Goal: Task Accomplishment & Management: Use online tool/utility

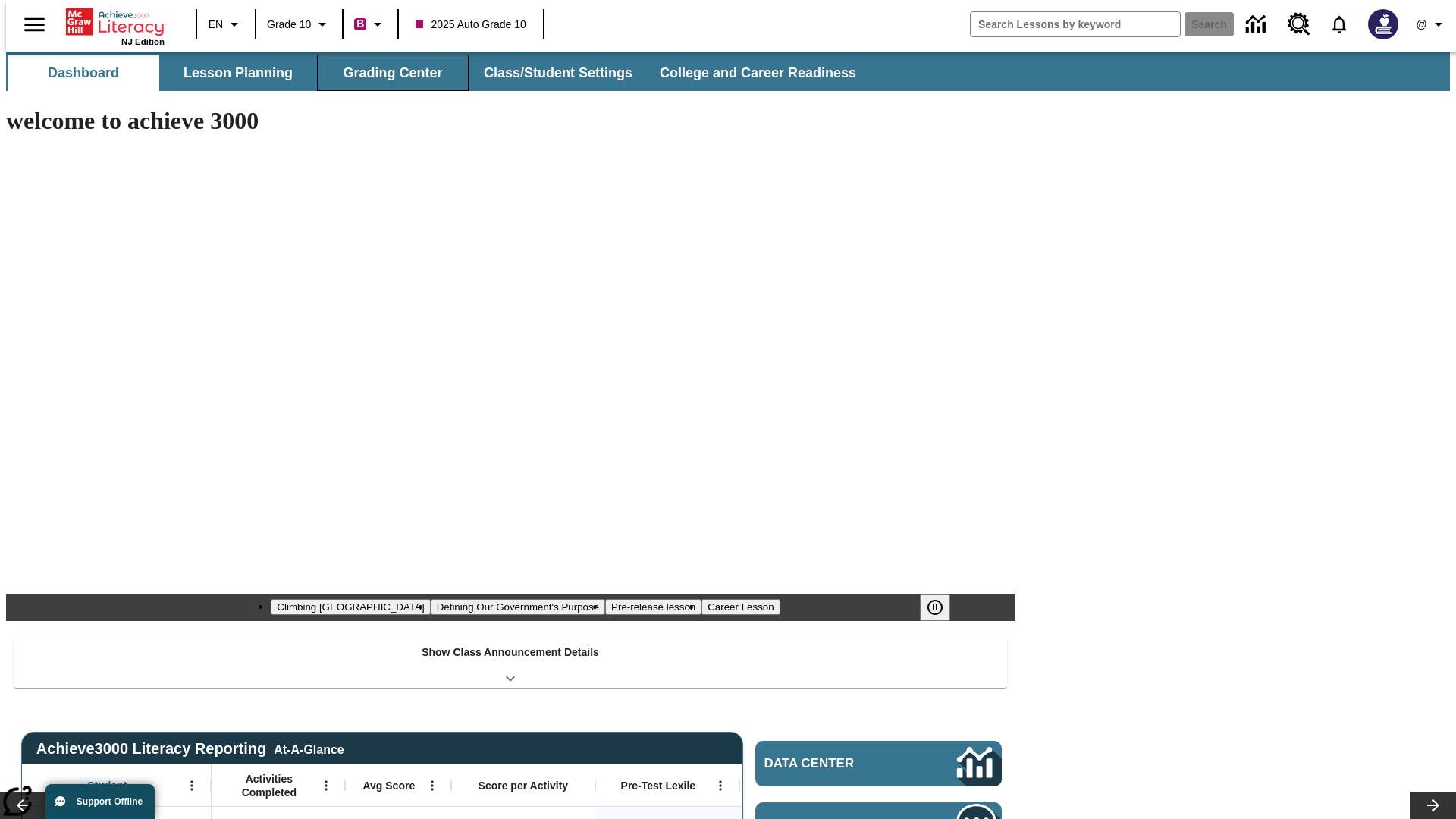
click at [386, 73] on button "Grading Center" at bounding box center [393, 72] width 151 height 36
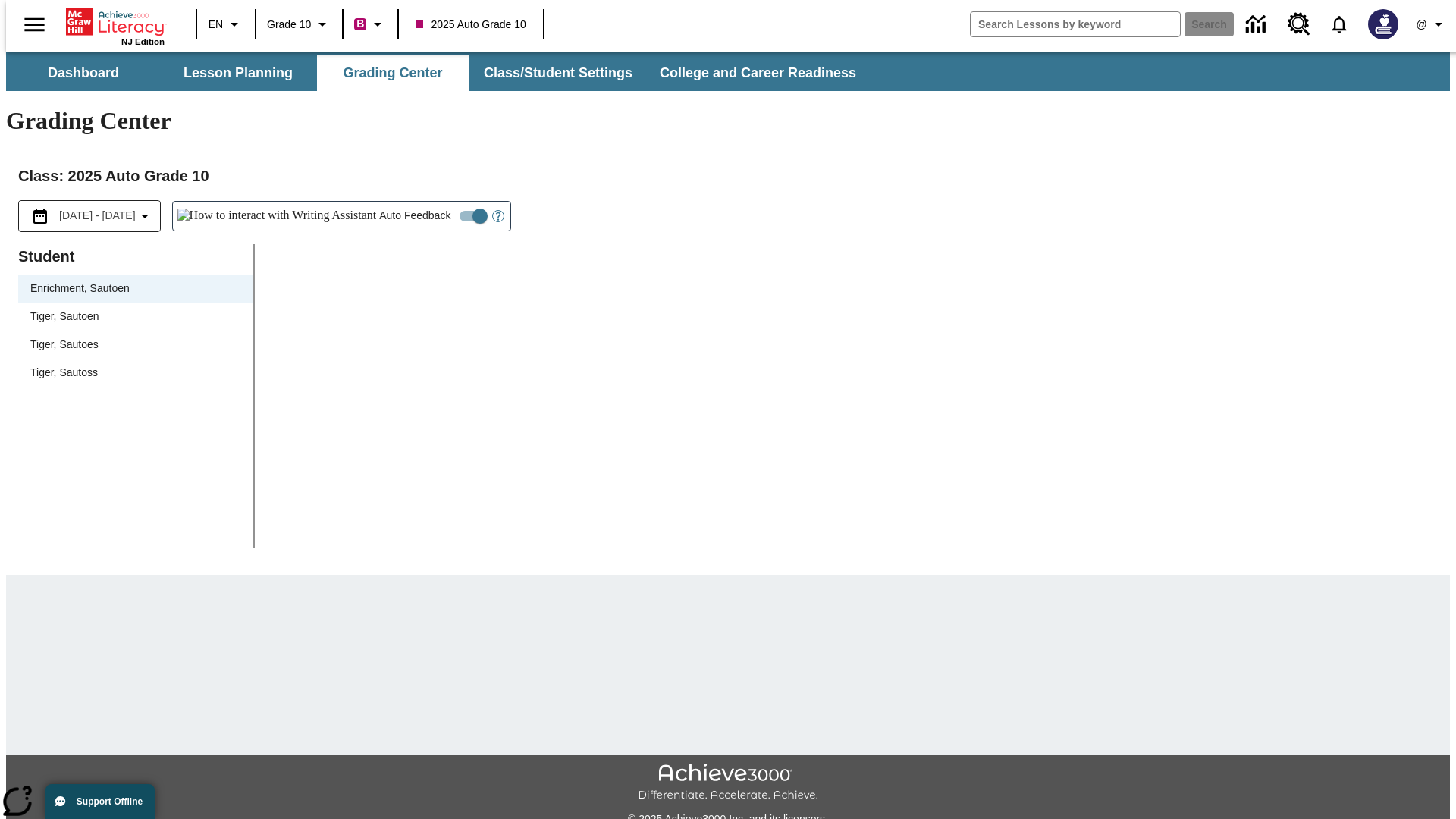
click at [130, 309] on span "Tiger, Sautoen" at bounding box center [136, 316] width 211 height 16
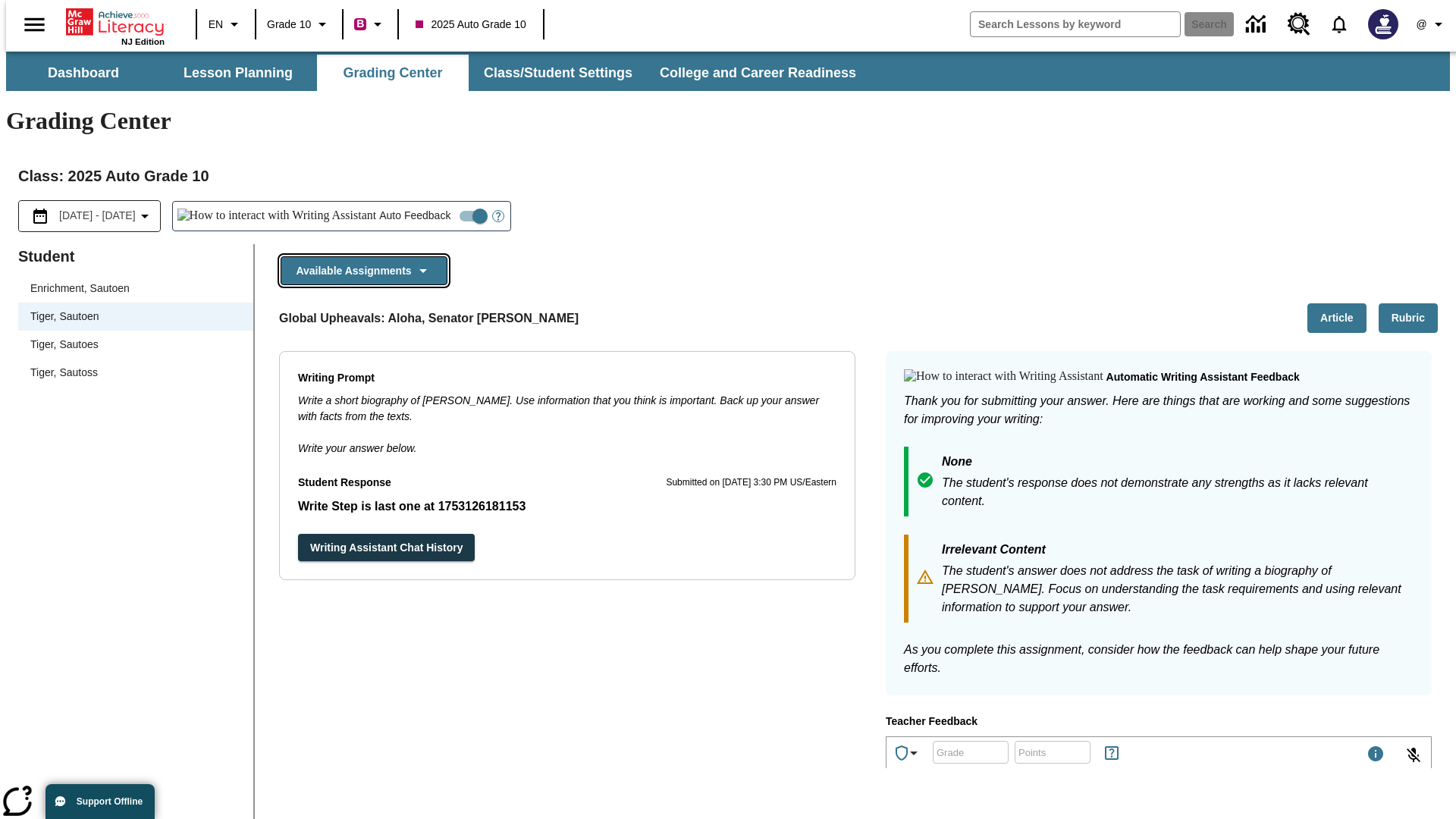
click at [360, 256] on button "Available Assignments" at bounding box center [363, 271] width 167 height 30
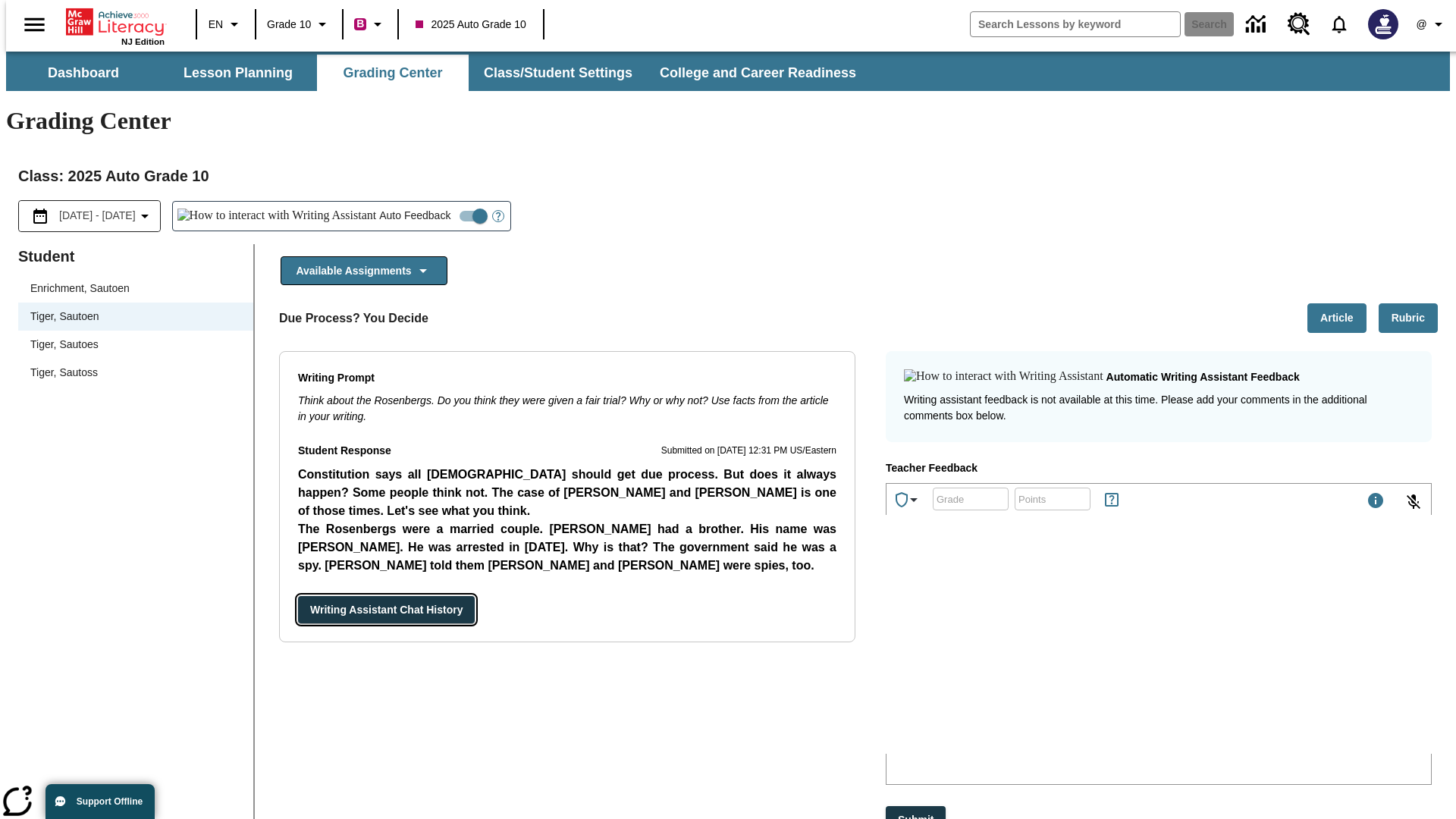
click at [298, 596] on button "Writing Assistant Chat History" at bounding box center [386, 610] width 177 height 28
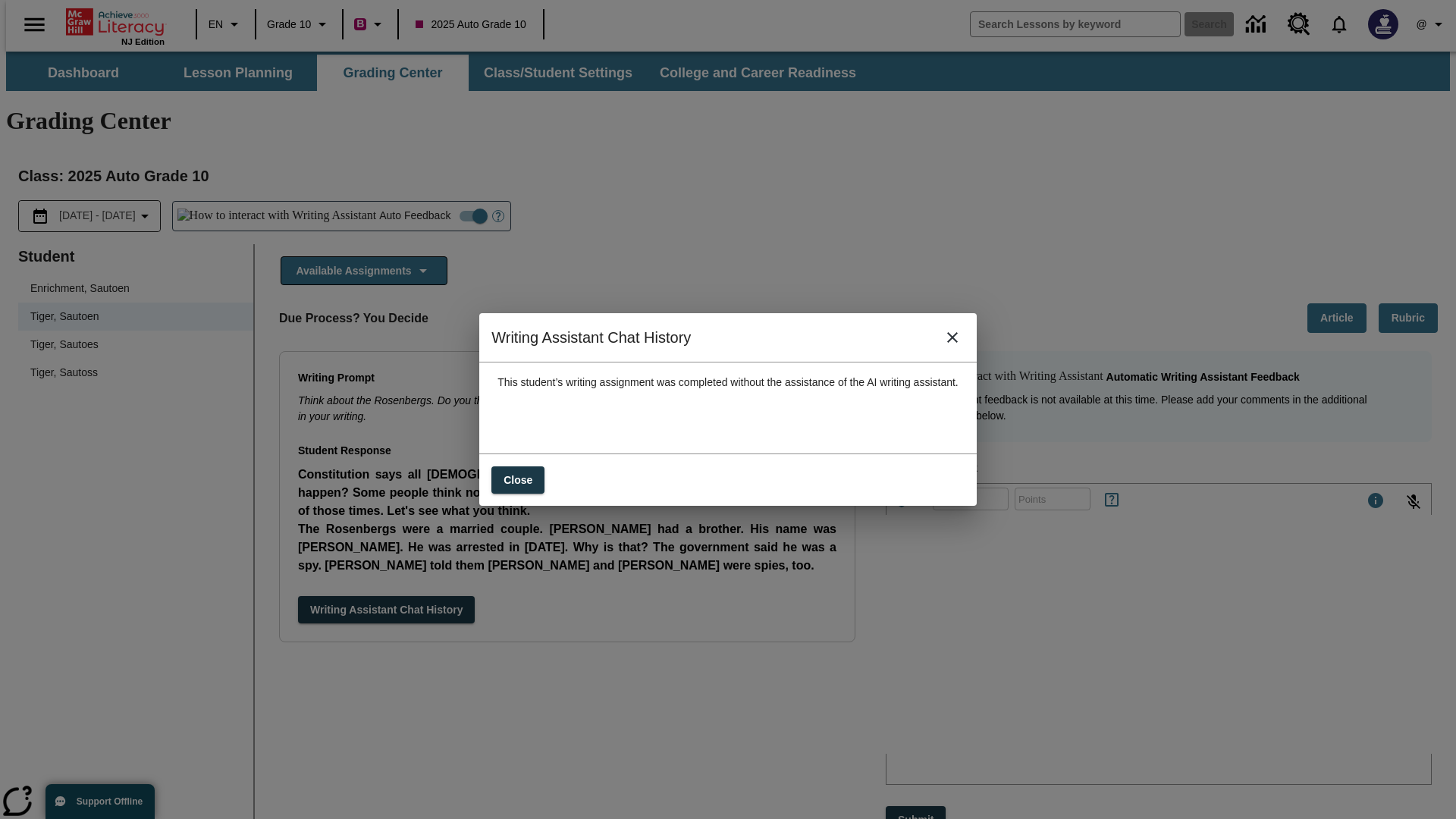
click at [957, 343] on icon "close" at bounding box center [953, 338] width 11 height 11
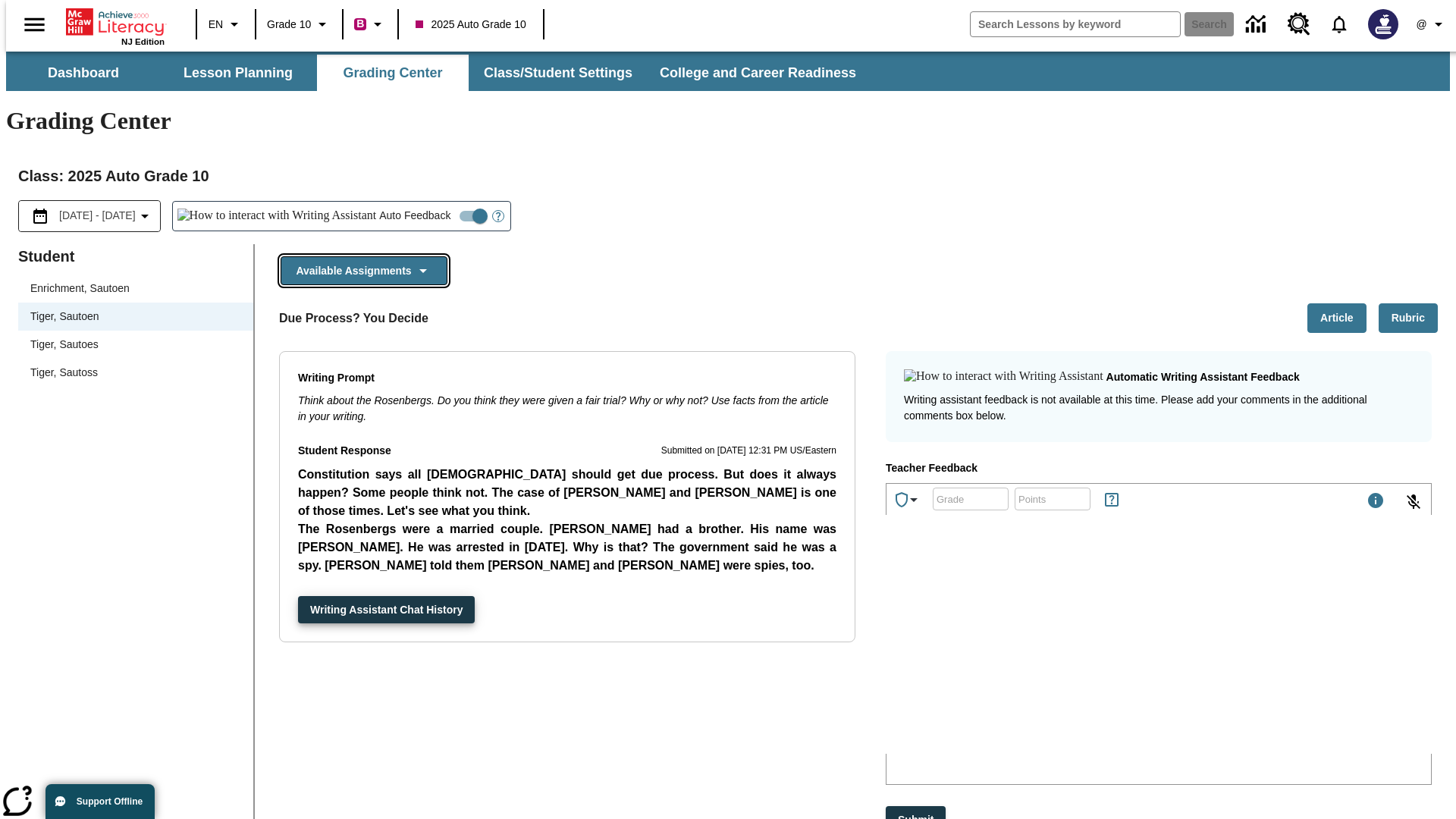
click at [360, 256] on button "Available Assignments" at bounding box center [363, 271] width 167 height 30
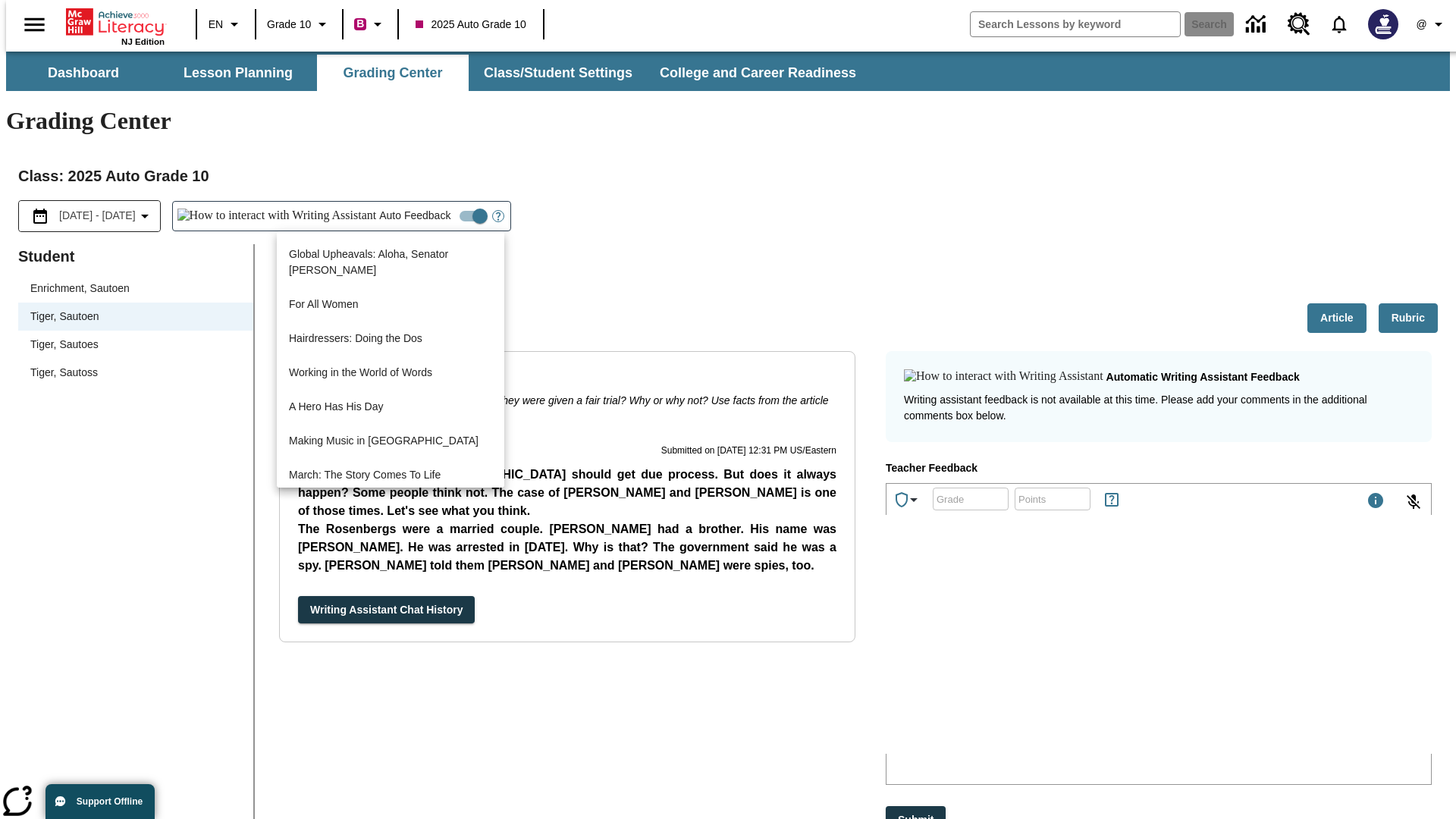
scroll to position [1089, 0]
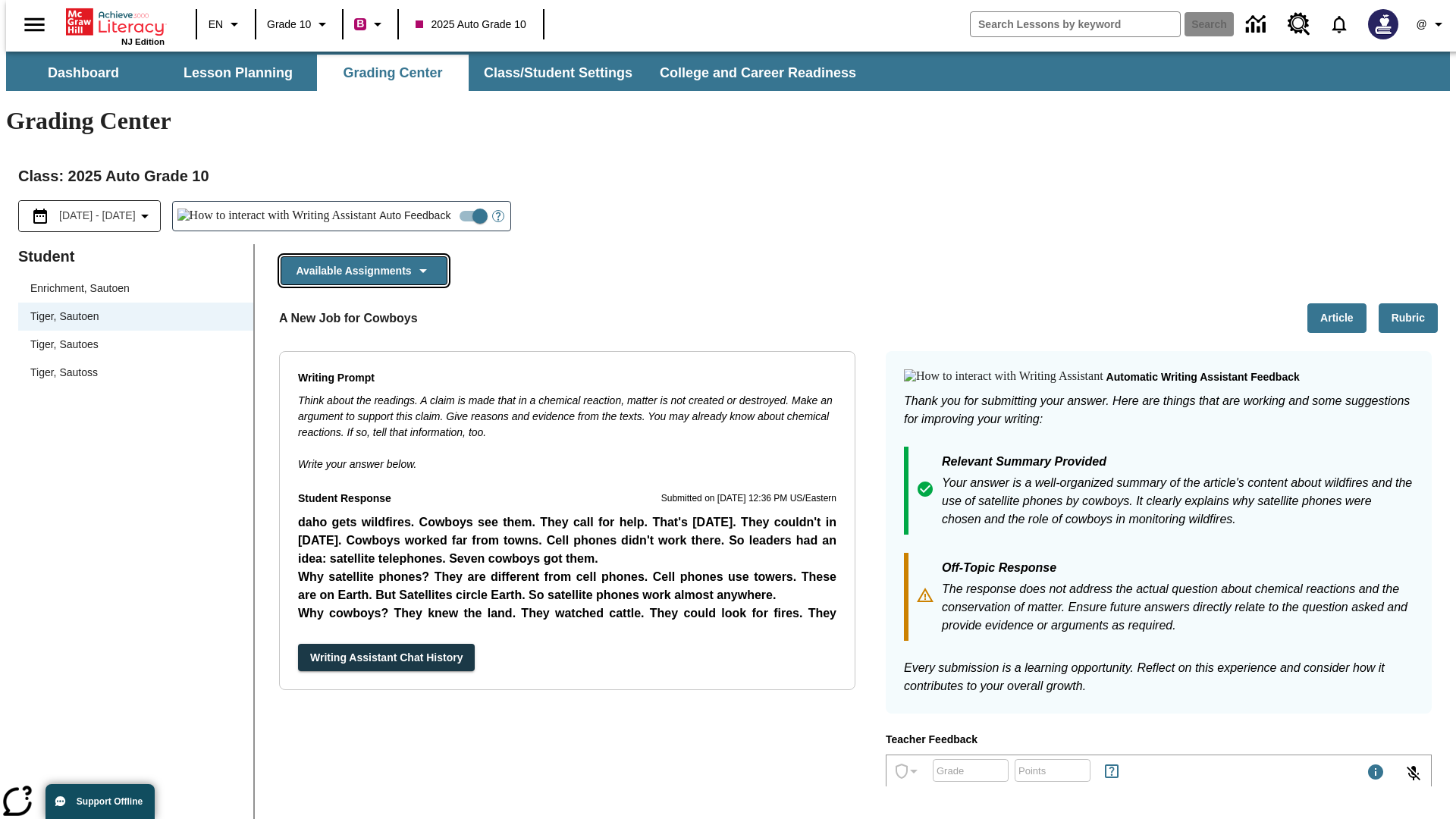
scroll to position [0, 0]
click at [298, 644] on button "Writing Assistant Chat History" at bounding box center [386, 658] width 177 height 28
